Goal: Find specific page/section

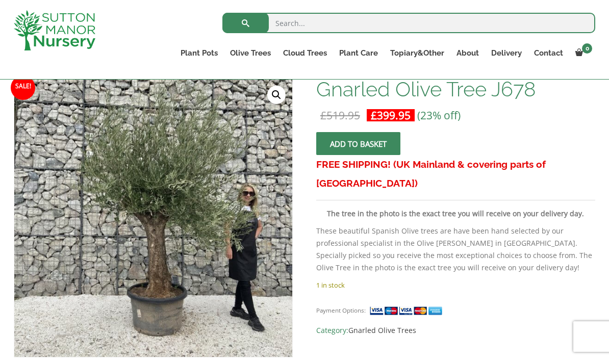
click at [324, 23] on input "search" at bounding box center [408, 23] width 373 height 20
type input "J375"
click at [245, 22] on button "submit" at bounding box center [245, 23] width 46 height 20
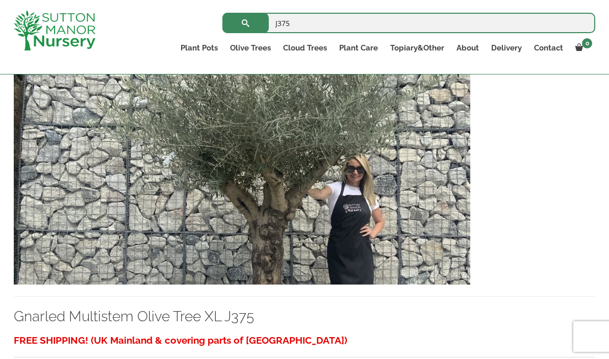
scroll to position [232, 0]
click at [218, 311] on link "Gnarled Multistem Olive Tree XL J375" at bounding box center [134, 317] width 240 height 17
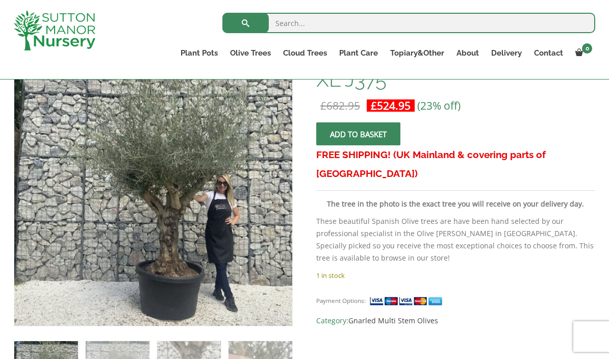
scroll to position [167, 0]
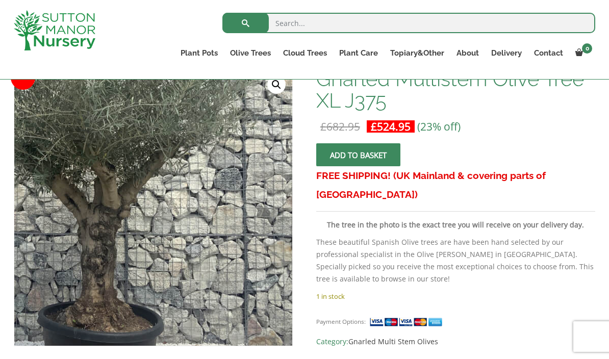
click at [277, 91] on link "🔍" at bounding box center [276, 84] width 18 height 18
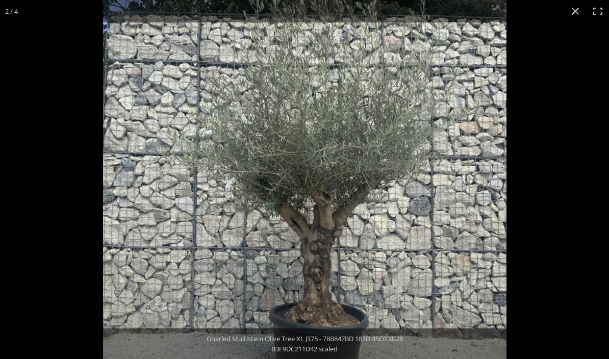
click at [544, 221] on div at bounding box center [407, 179] width 609 height 359
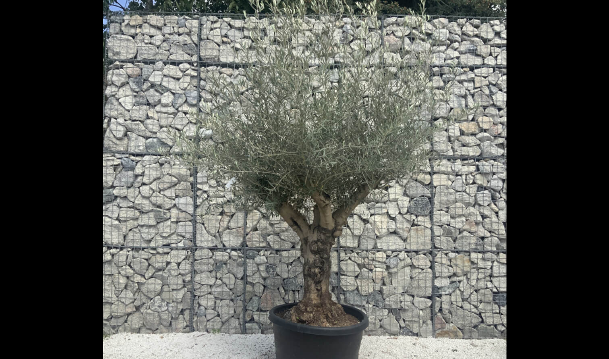
click at [525, 247] on div at bounding box center [407, 179] width 609 height 359
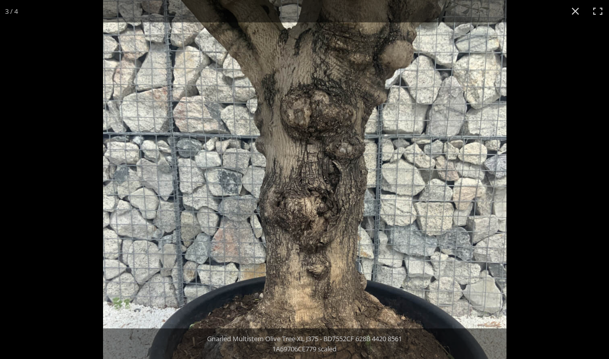
click at [500, 210] on img at bounding box center [304, 201] width 403 height 403
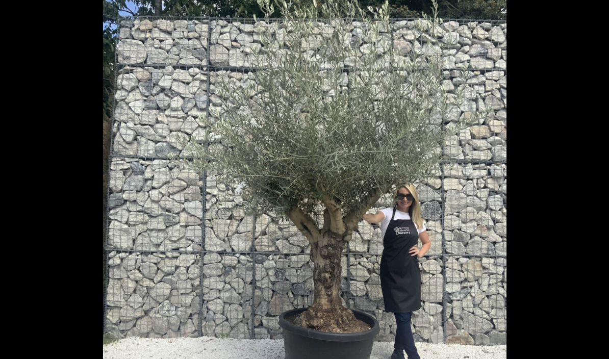
click at [574, 125] on div at bounding box center [407, 179] width 609 height 359
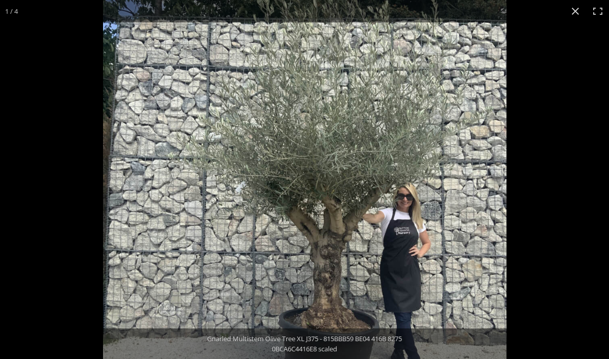
click at [576, 9] on button "Close (Esc)" at bounding box center [575, 11] width 22 height 22
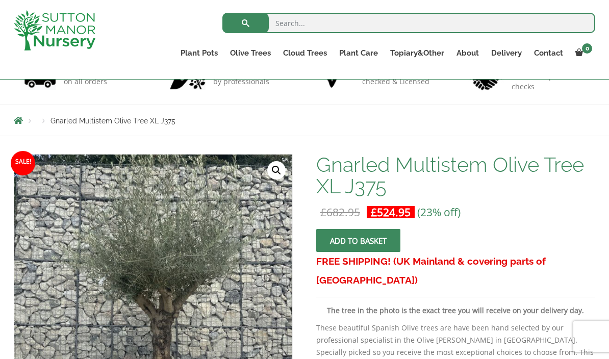
scroll to position [0, 0]
